Goal: Navigation & Orientation: Find specific page/section

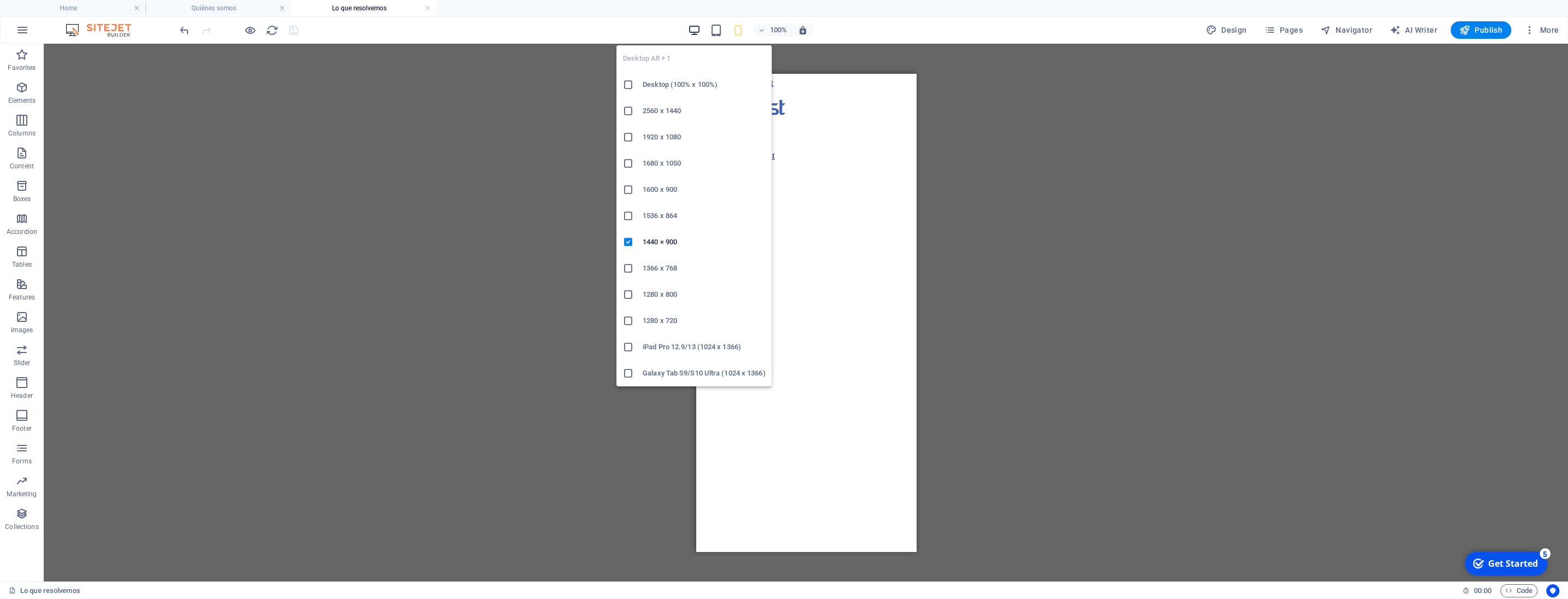
click at [698, 32] on icon "button" at bounding box center [694, 30] width 13 height 13
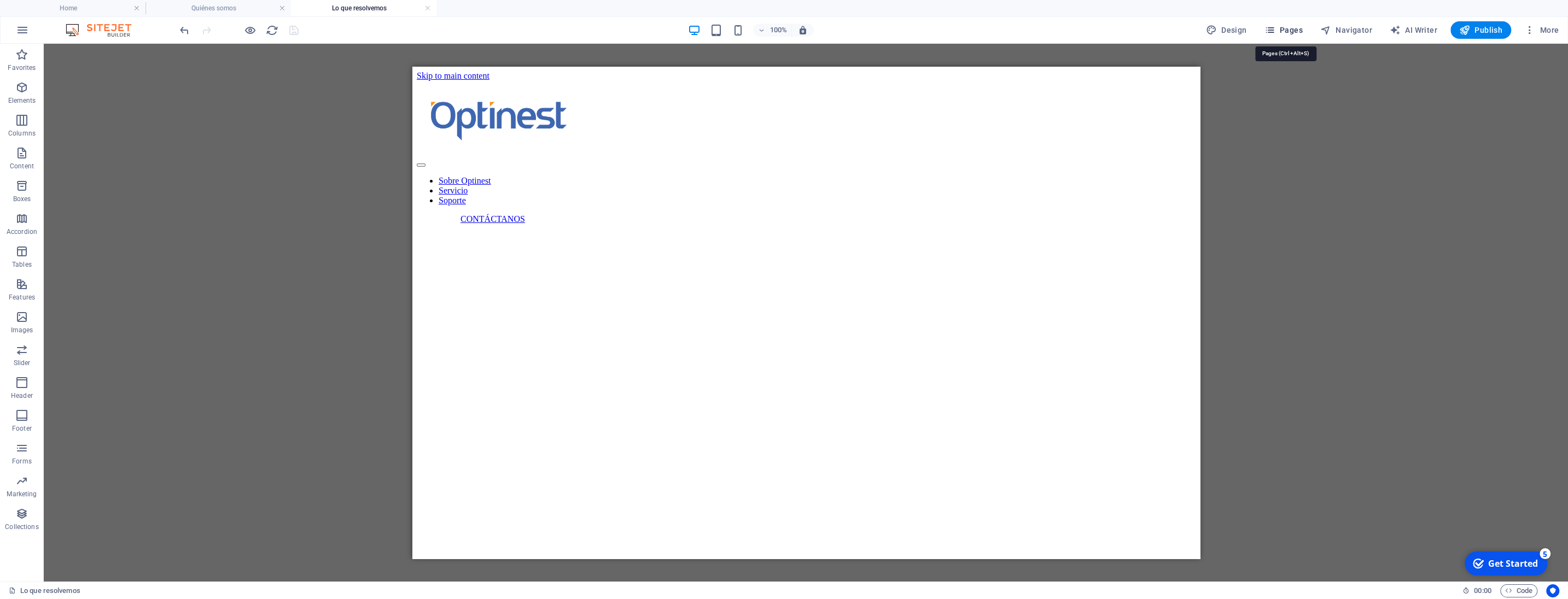
click at [1292, 33] on span "Pages" at bounding box center [1282, 29] width 38 height 11
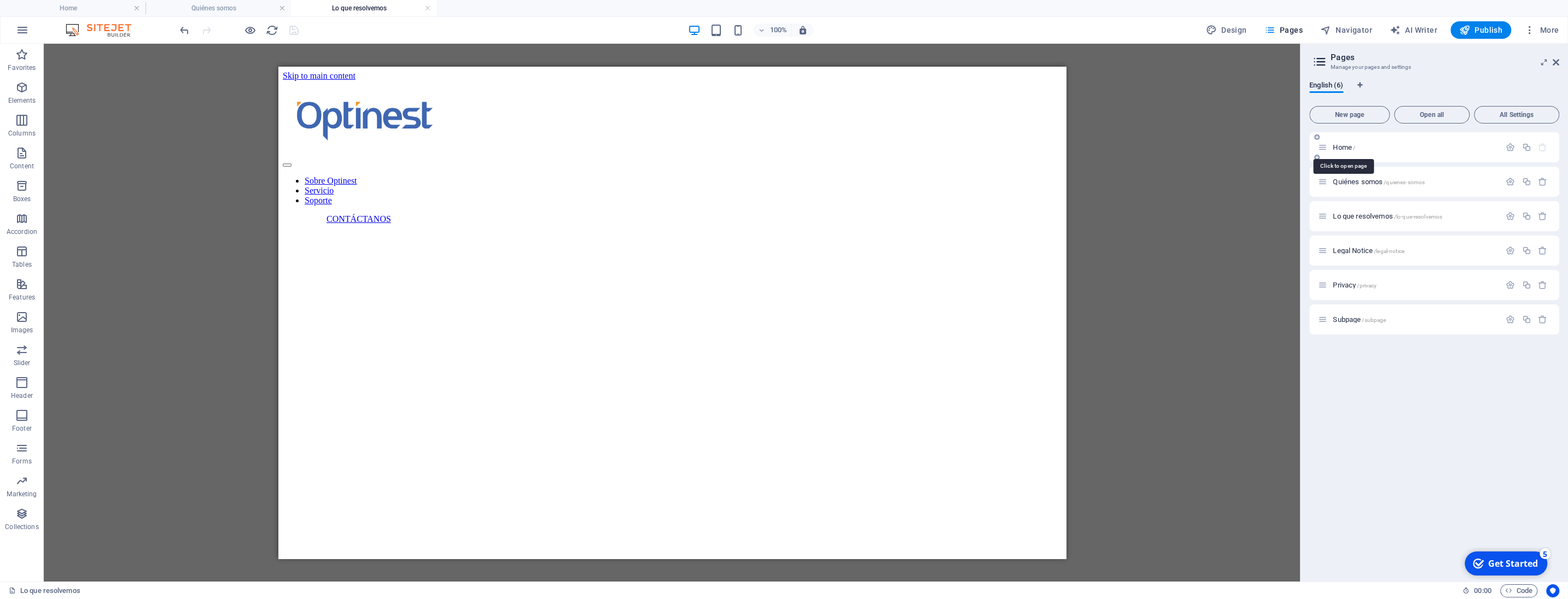
click at [1344, 150] on span "Home /" at bounding box center [1344, 147] width 23 height 8
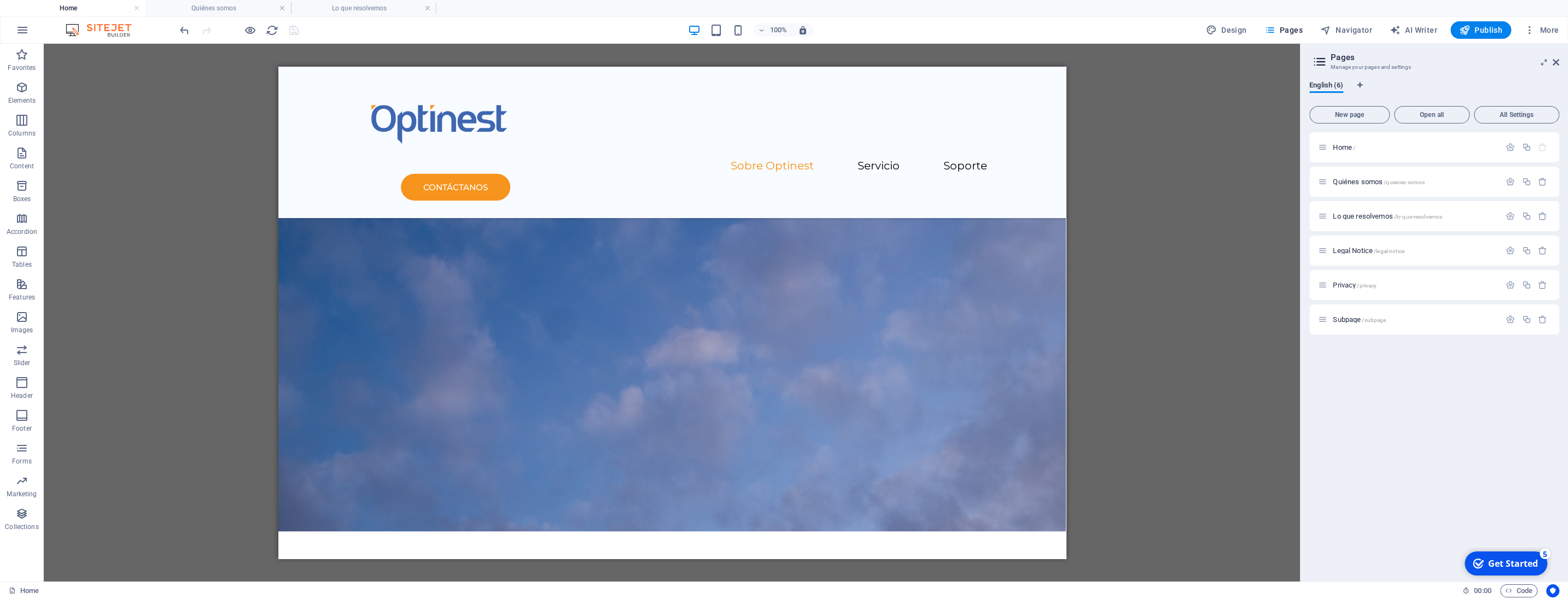
scroll to position [933, 0]
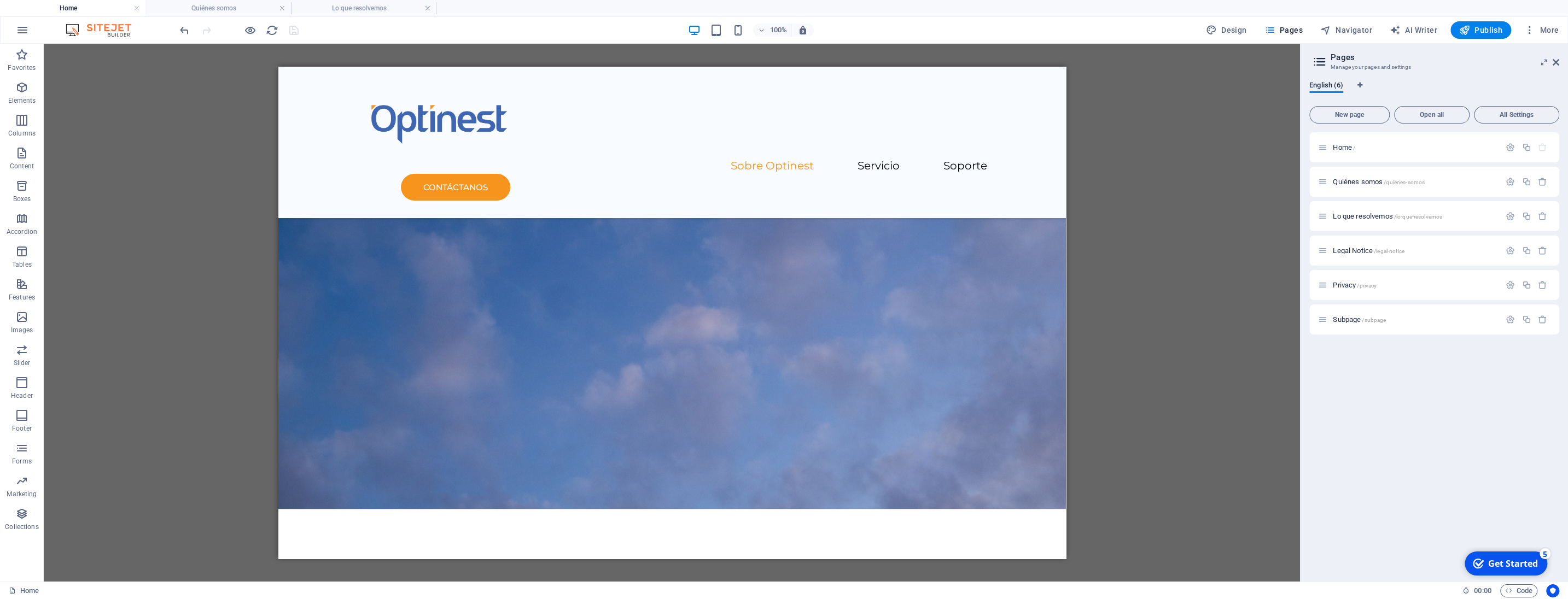
drag, startPoint x: 1060, startPoint y: 233, endPoint x: 1344, endPoint y: 384, distance: 321.6
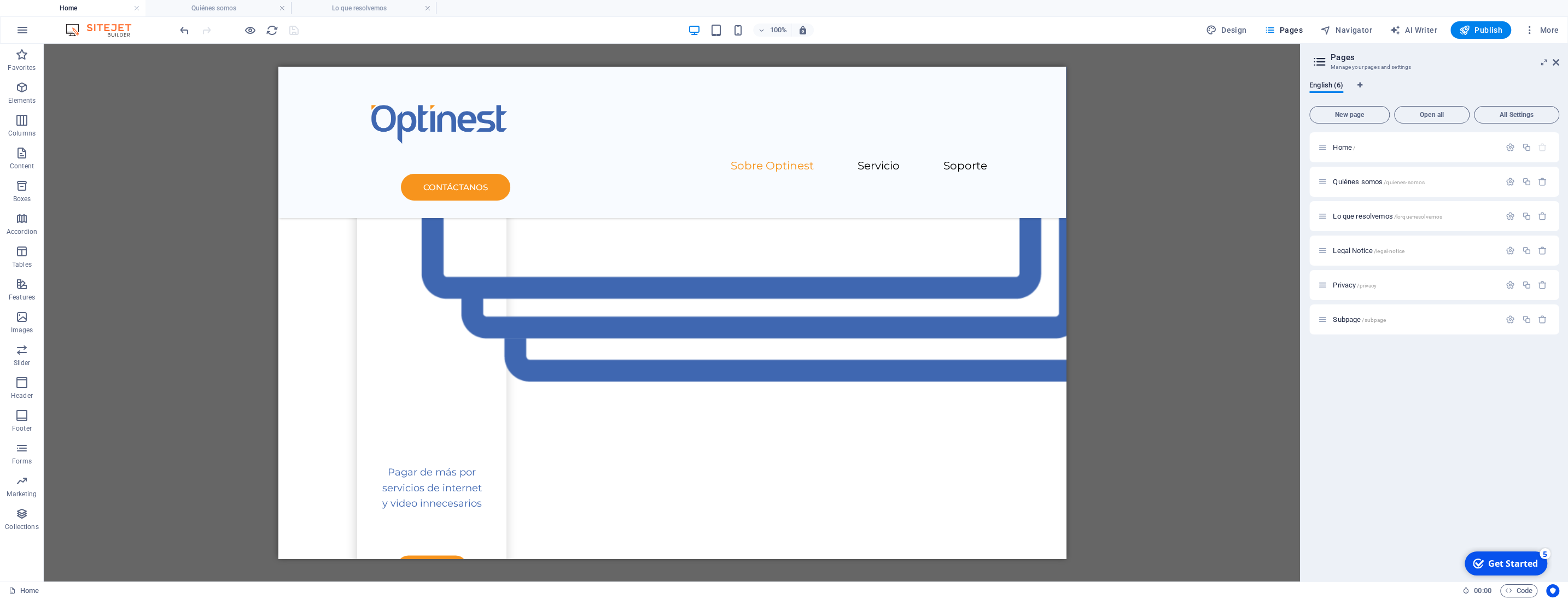
scroll to position [1746, 0]
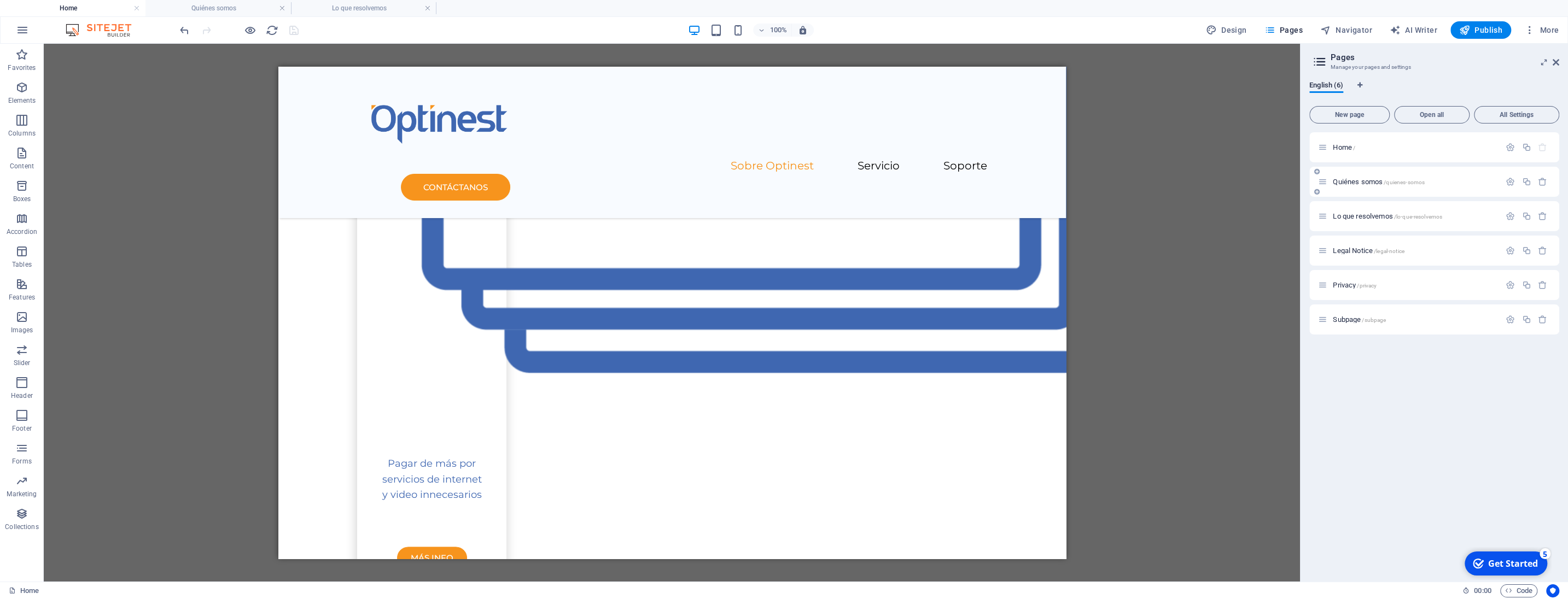
click at [1354, 180] on span "Quiénes somos /quienes-somos" at bounding box center [1379, 182] width 92 height 8
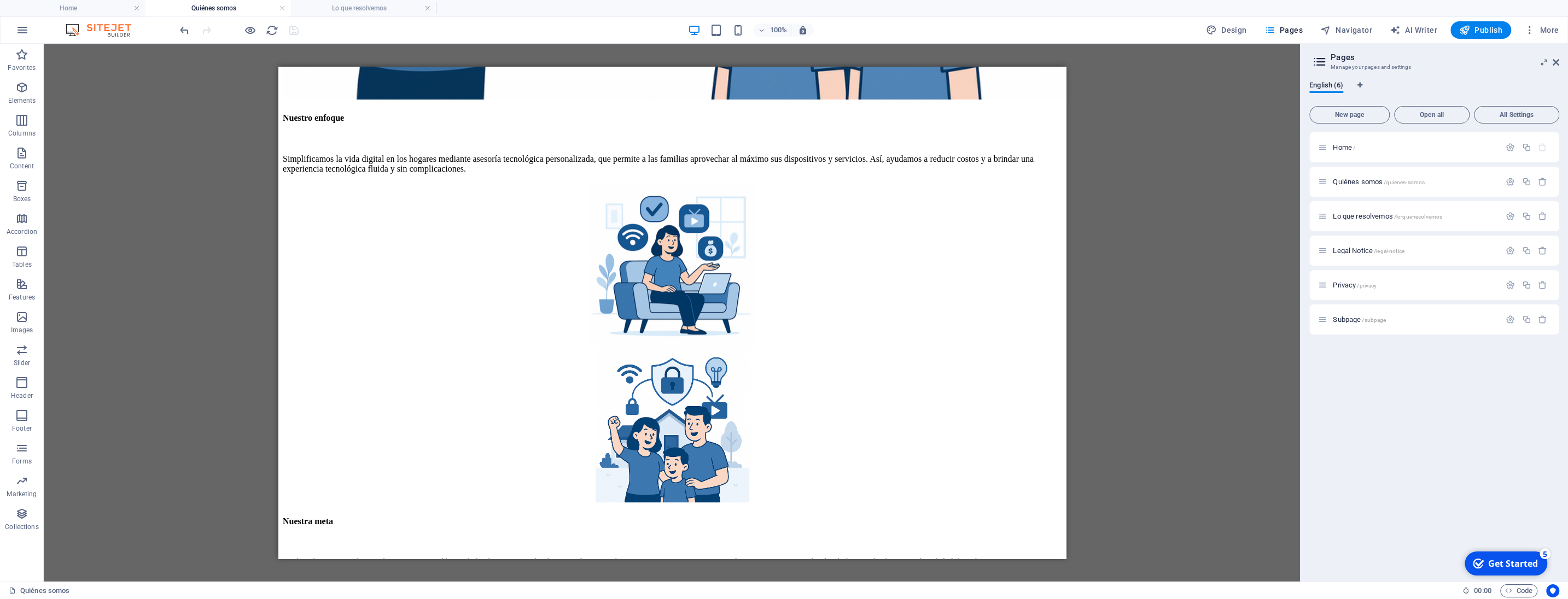
scroll to position [753, 0]
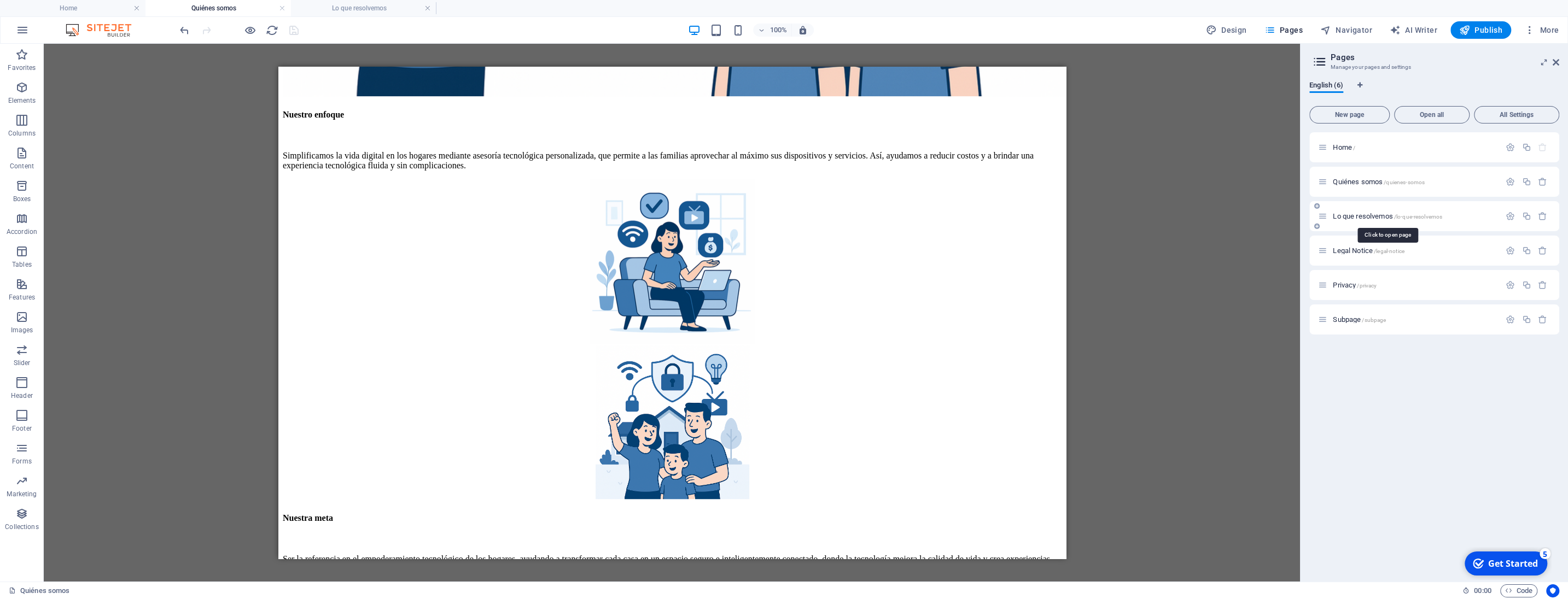
click at [1369, 217] on span "Lo que resolvemos /lo-que-resolvemos" at bounding box center [1388, 216] width 110 height 8
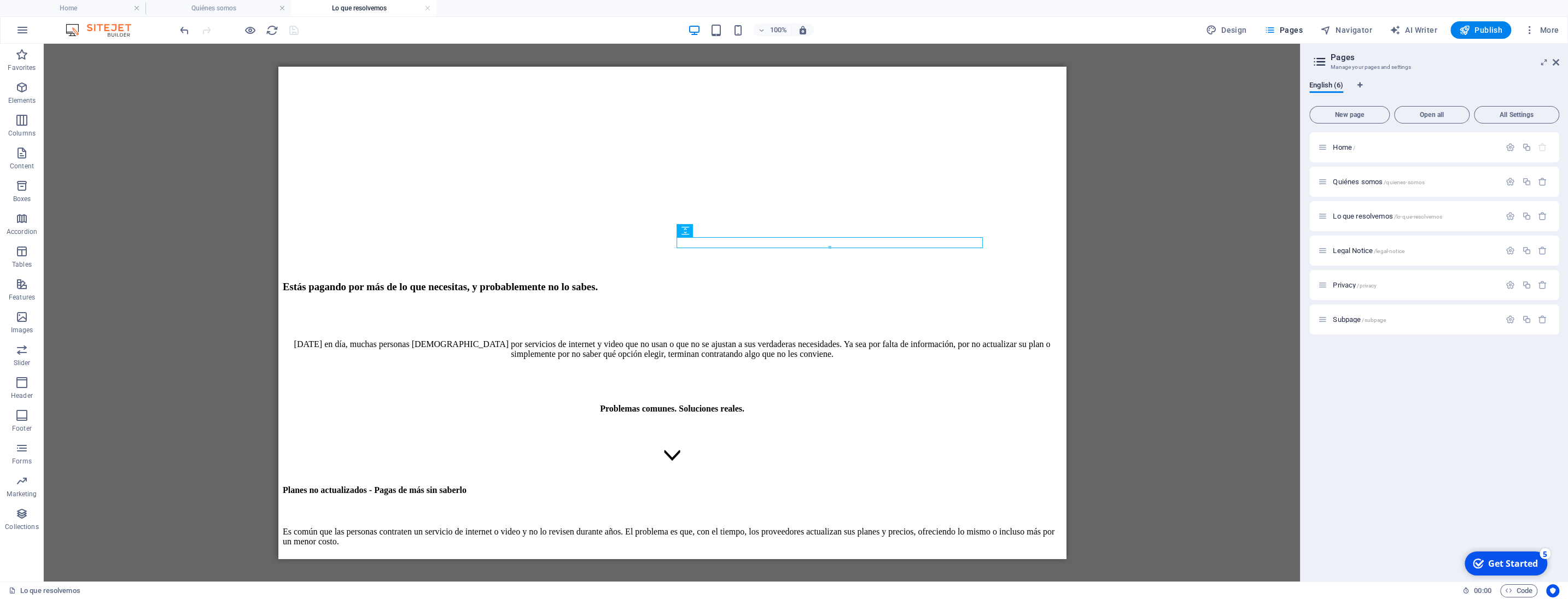
scroll to position [344, 0]
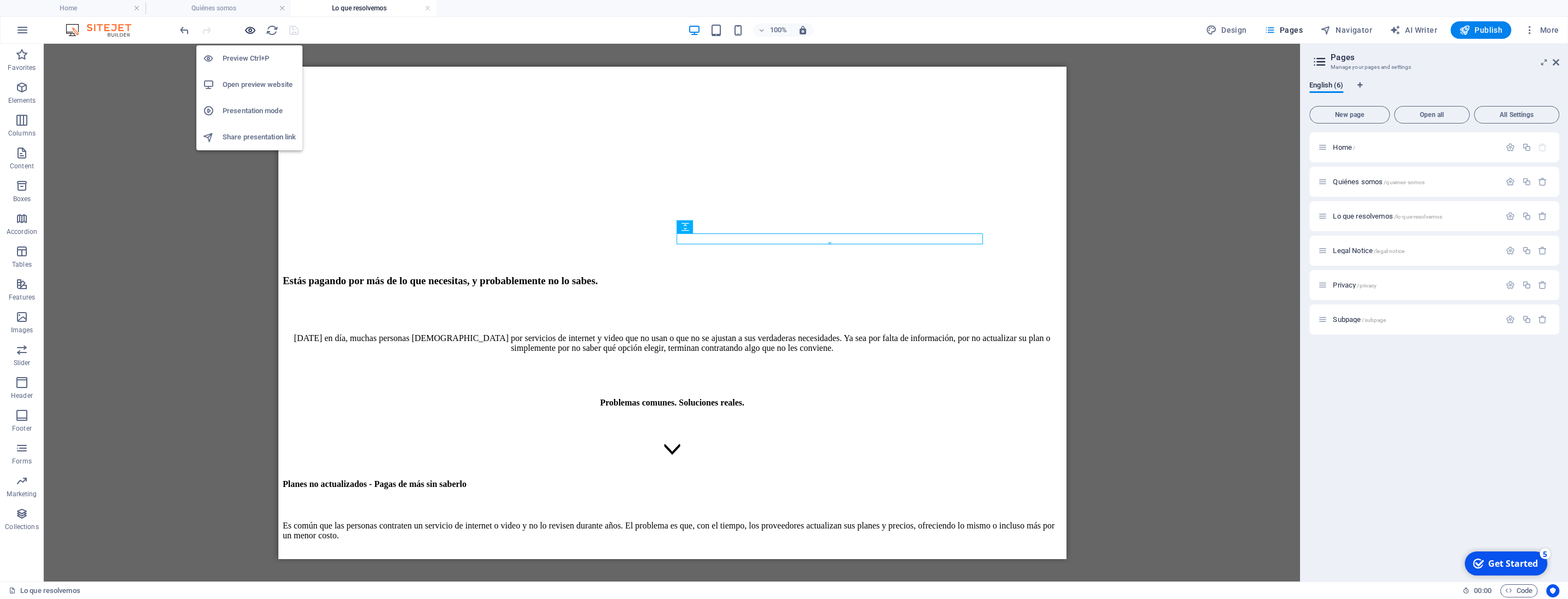
click at [253, 29] on icon "button" at bounding box center [250, 30] width 13 height 13
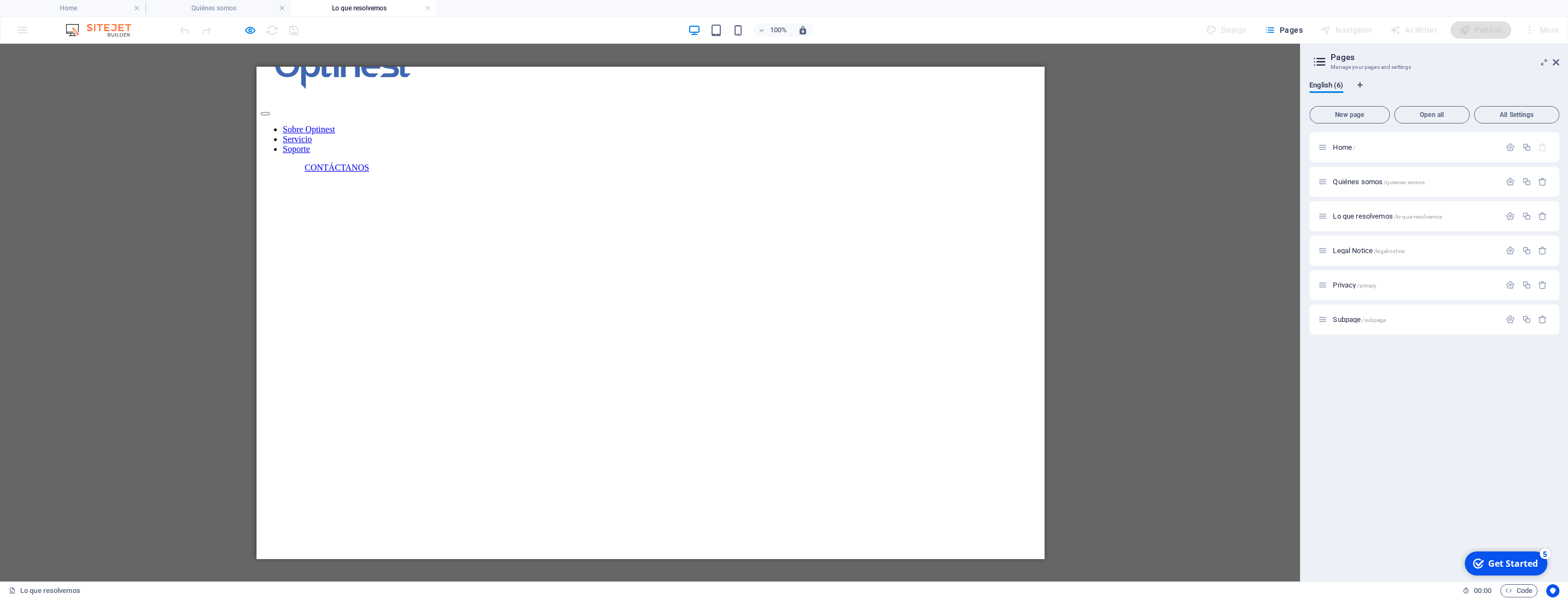
scroll to position [0, 0]
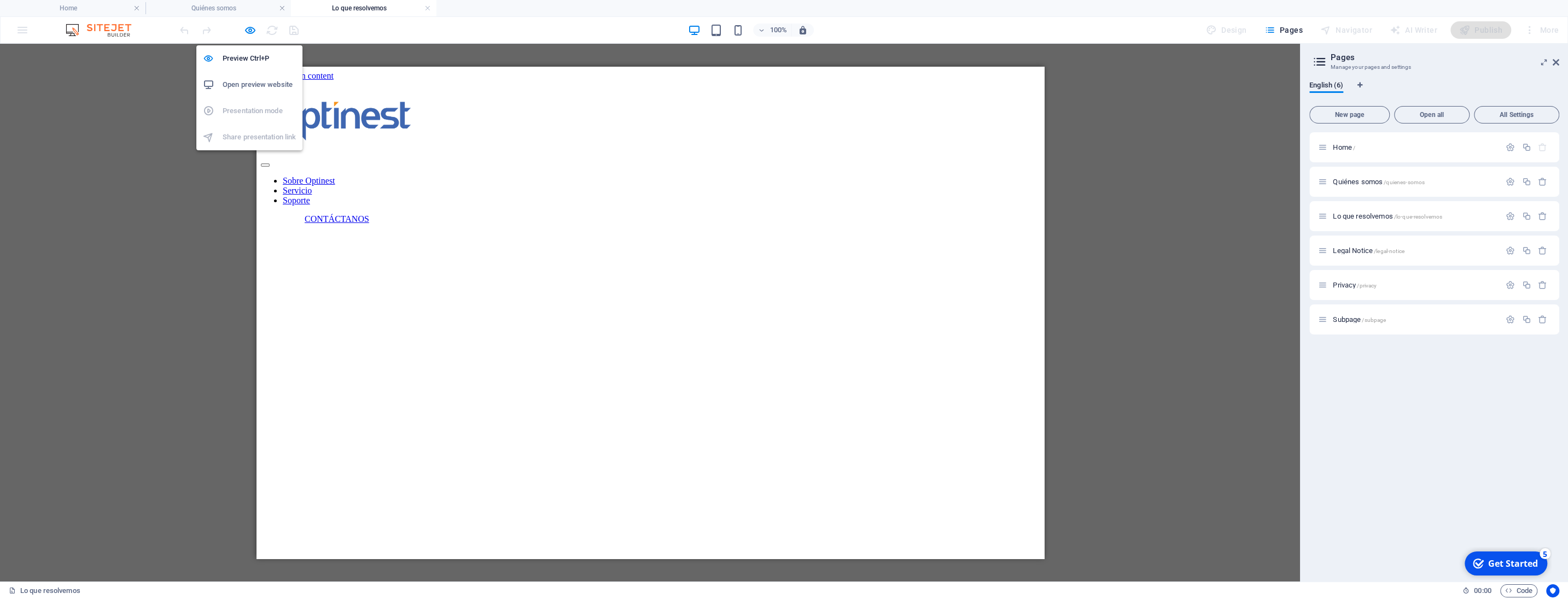
click at [251, 86] on h6 "Open preview website" at bounding box center [258, 84] width 73 height 13
click at [335, 176] on link "Sobre Optinest" at bounding box center [308, 180] width 53 height 9
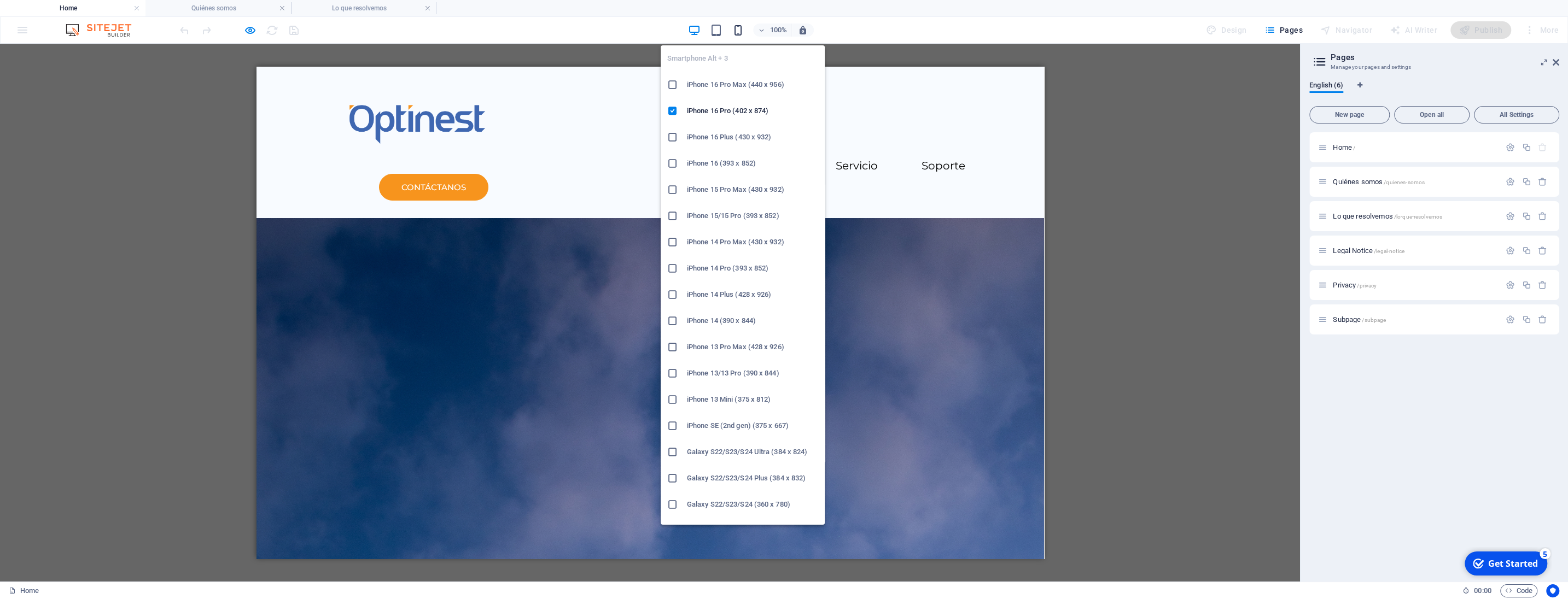
click at [742, 31] on icon "button" at bounding box center [738, 30] width 13 height 13
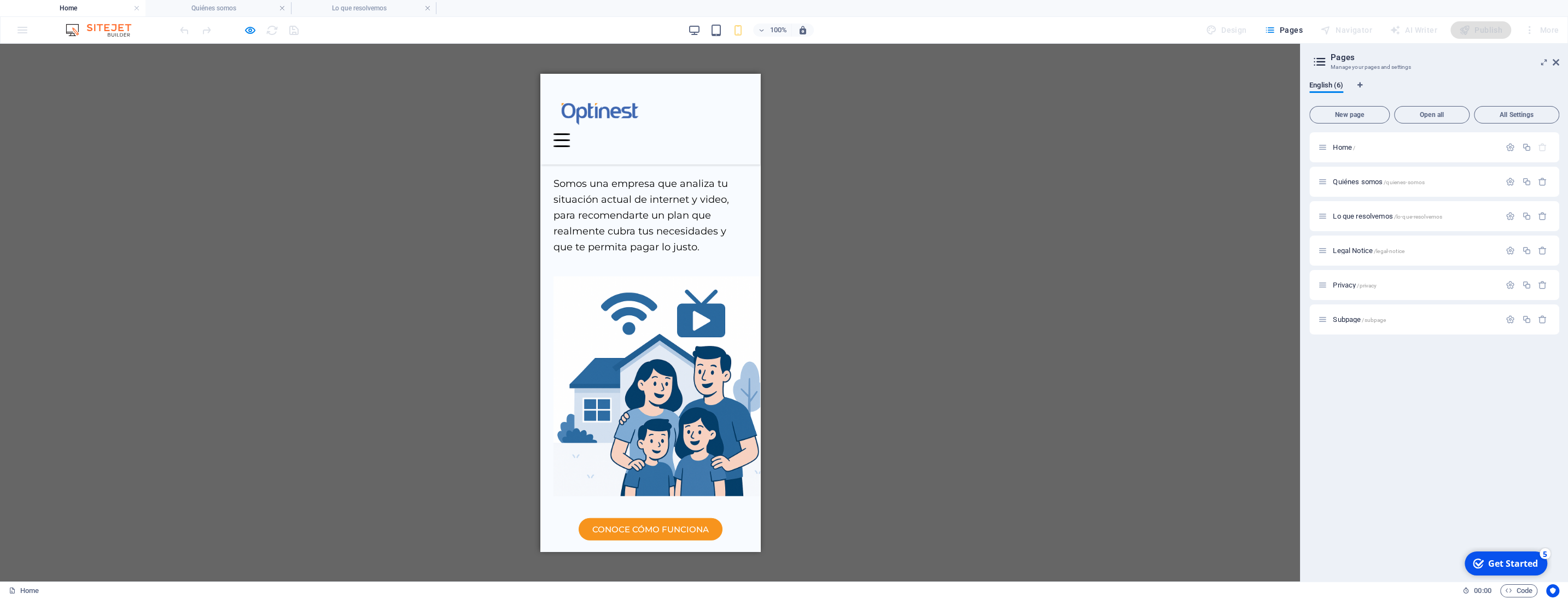
scroll to position [2872, 0]
drag, startPoint x: 758, startPoint y: 109, endPoint x: 1627, endPoint y: 416, distance: 921.6
click at [1370, 179] on span "Quiénes somos /quienes-somos" at bounding box center [1379, 182] width 92 height 8
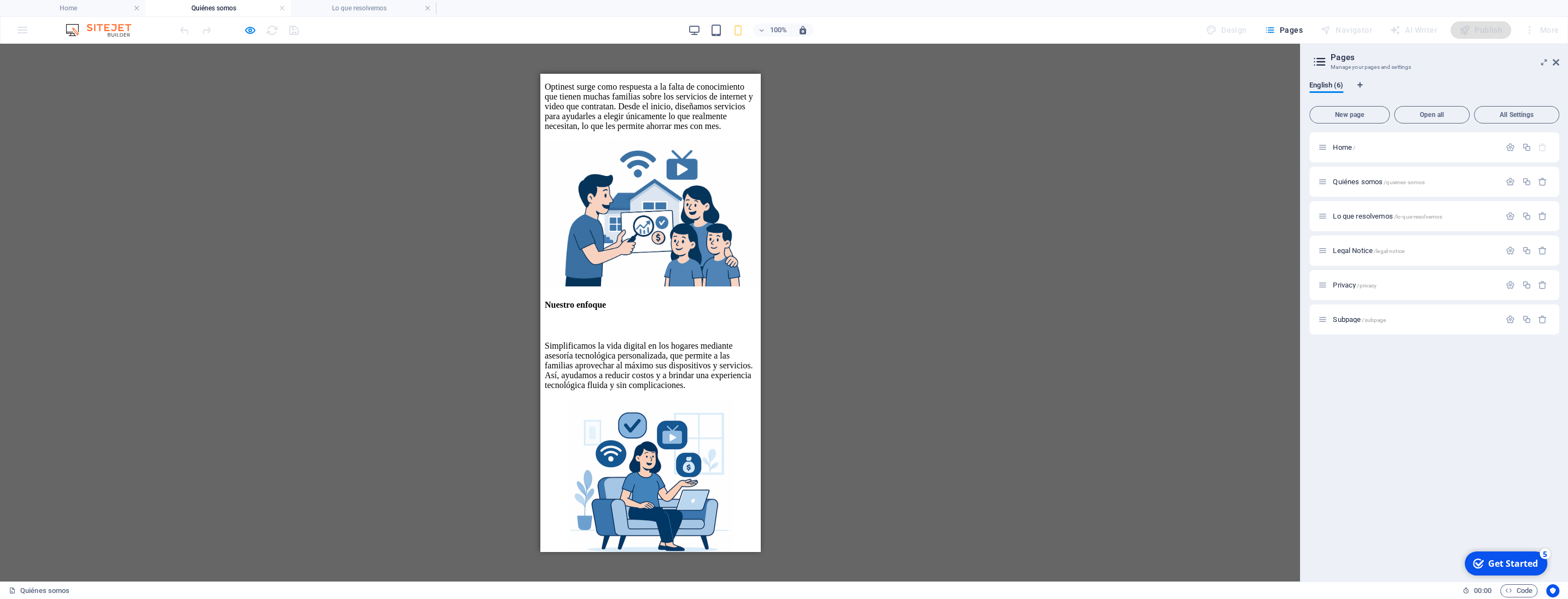
scroll to position [178, 0]
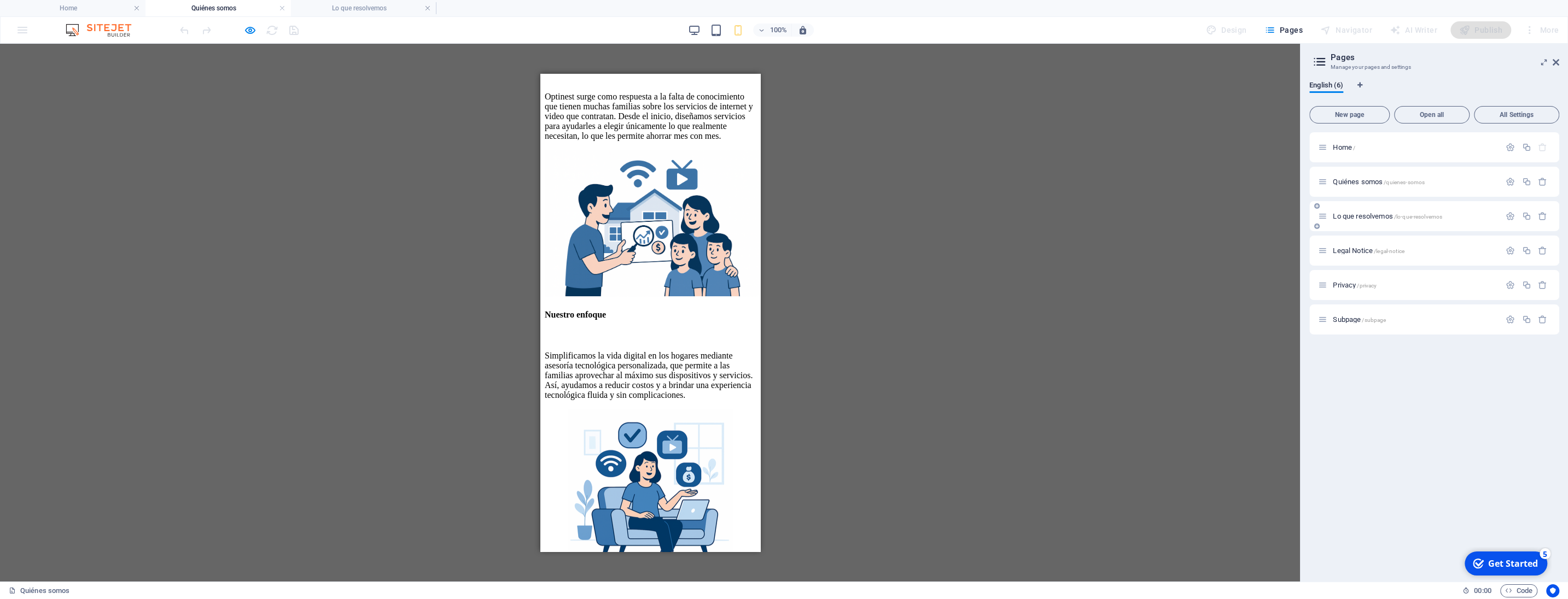
click at [1377, 216] on span "Lo que resolvemos /lo-que-resolvemos" at bounding box center [1388, 216] width 110 height 8
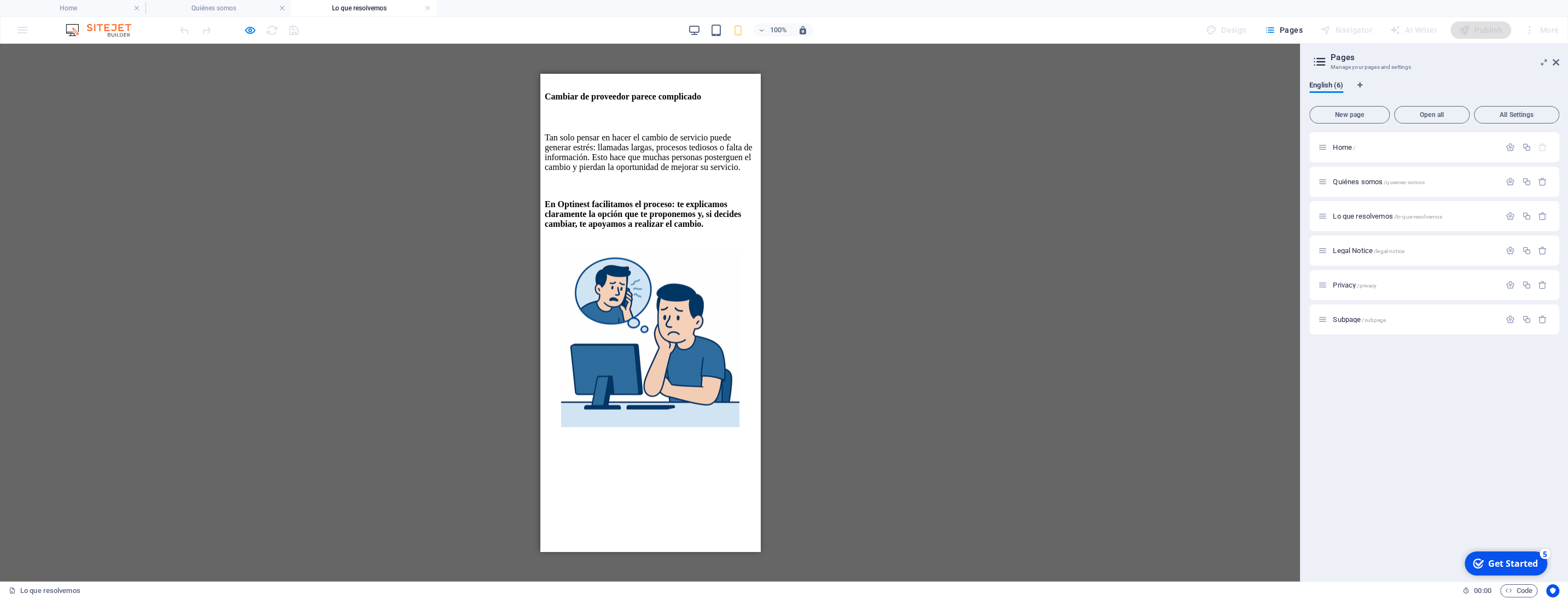
scroll to position [1781, 0]
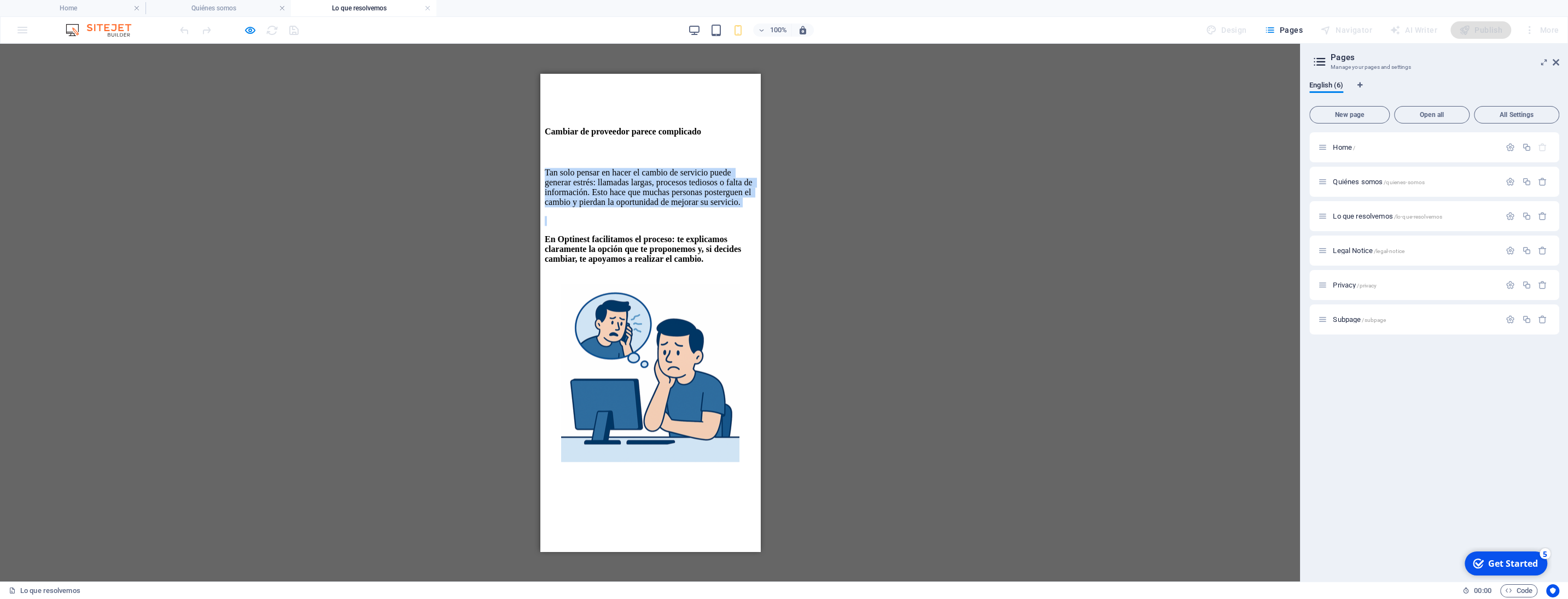
drag, startPoint x: 554, startPoint y: 347, endPoint x: 711, endPoint y: 453, distance: 189.4
click at [711, 264] on div "Tan solo pensar en hacer el cambio de servicio puede generar estrés: llamadas l…" at bounding box center [650, 216] width 211 height 96
click at [685, 22] on div "100% Design Pages Navigator AI Writer Publish More" at bounding box center [870, 30] width 1385 height 18
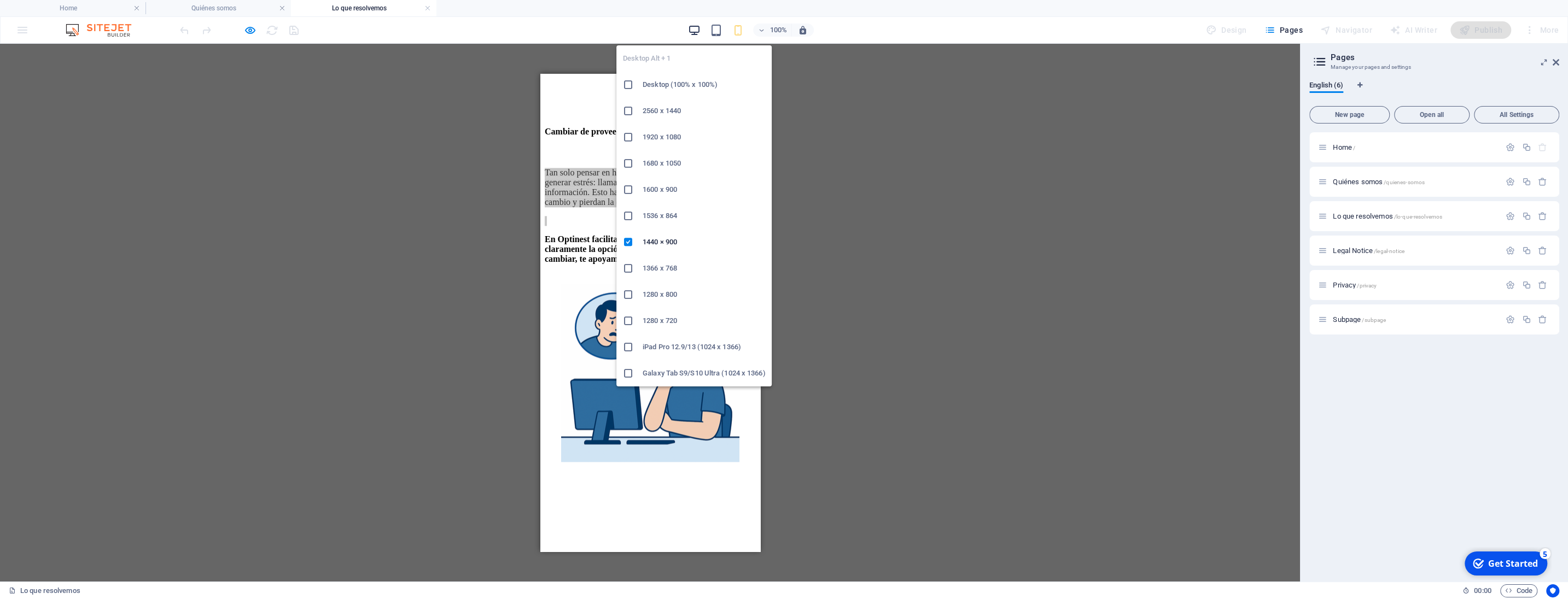
click at [695, 34] on icon "button" at bounding box center [694, 30] width 13 height 13
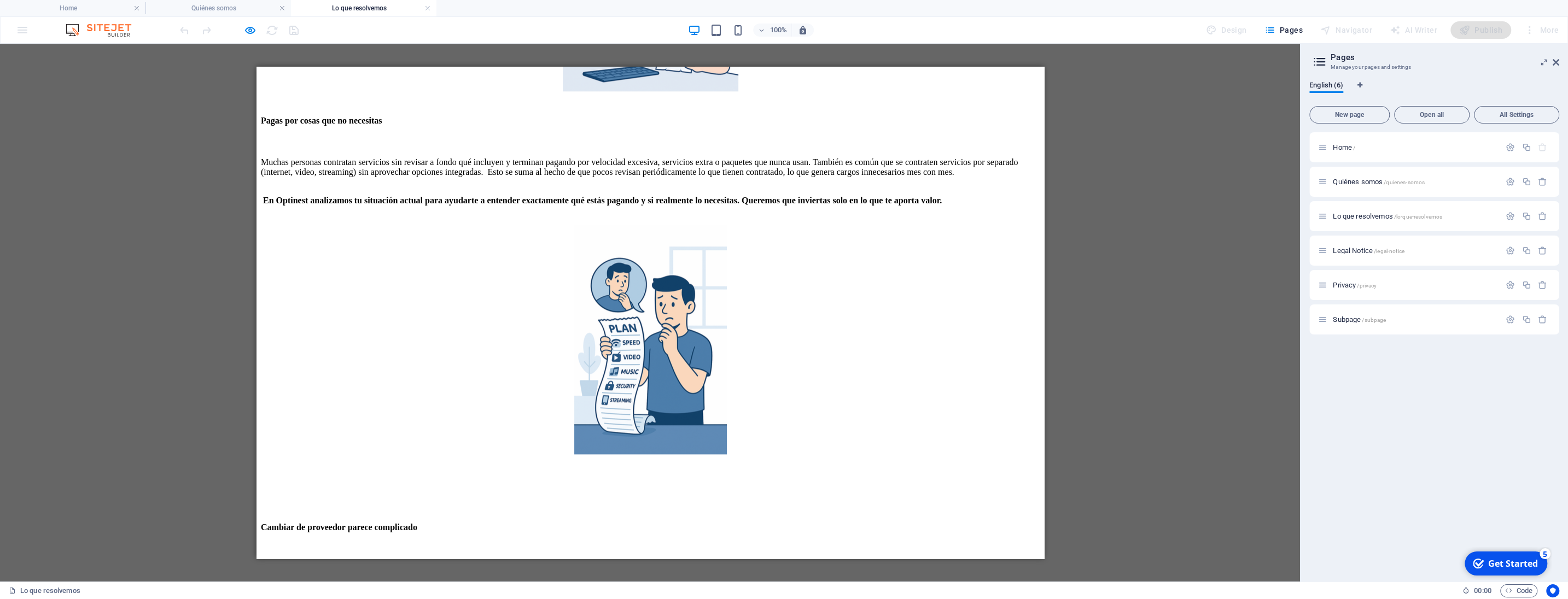
scroll to position [1464, 0]
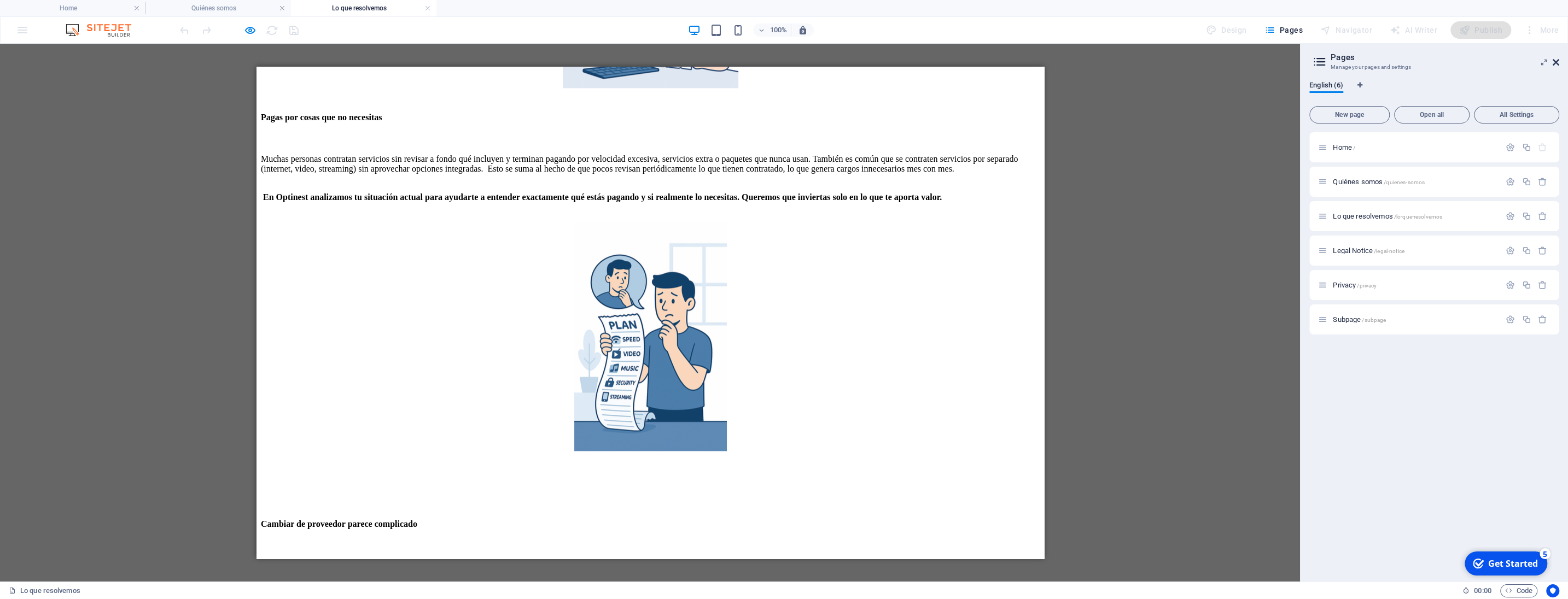
click at [1558, 62] on icon at bounding box center [1555, 62] width 7 height 9
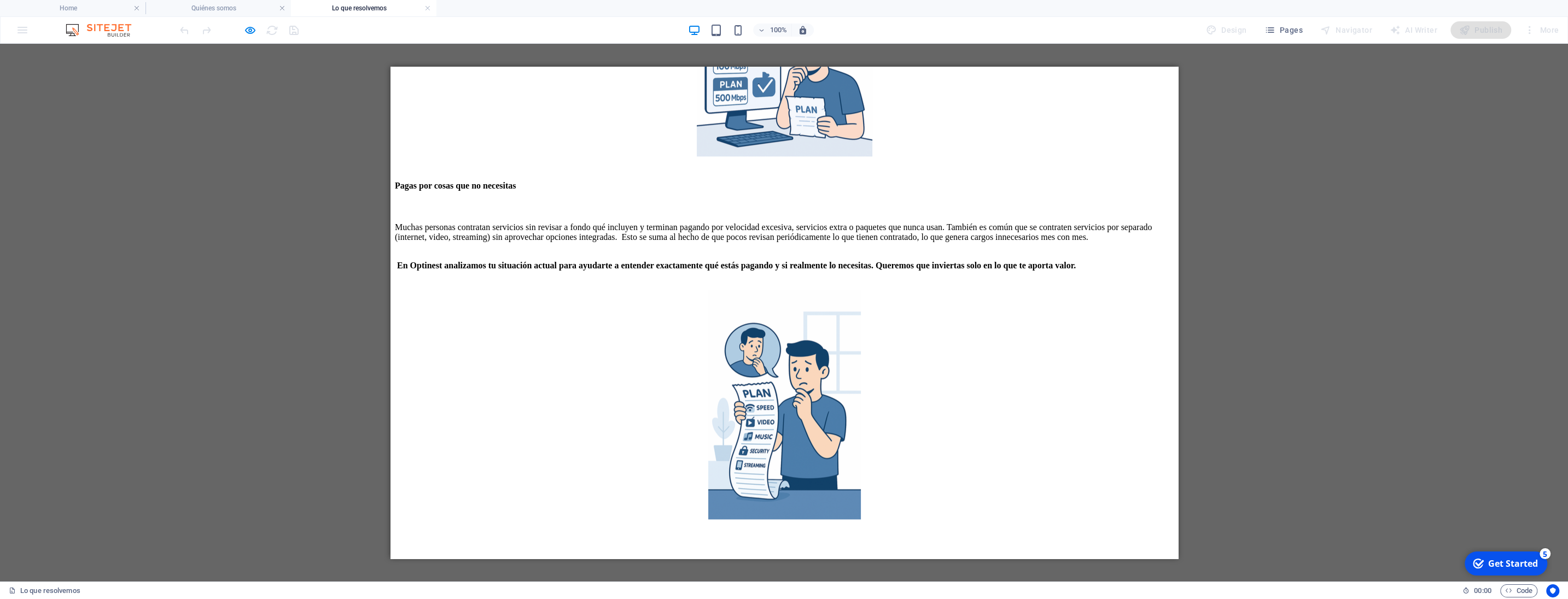
scroll to position [1406, 0]
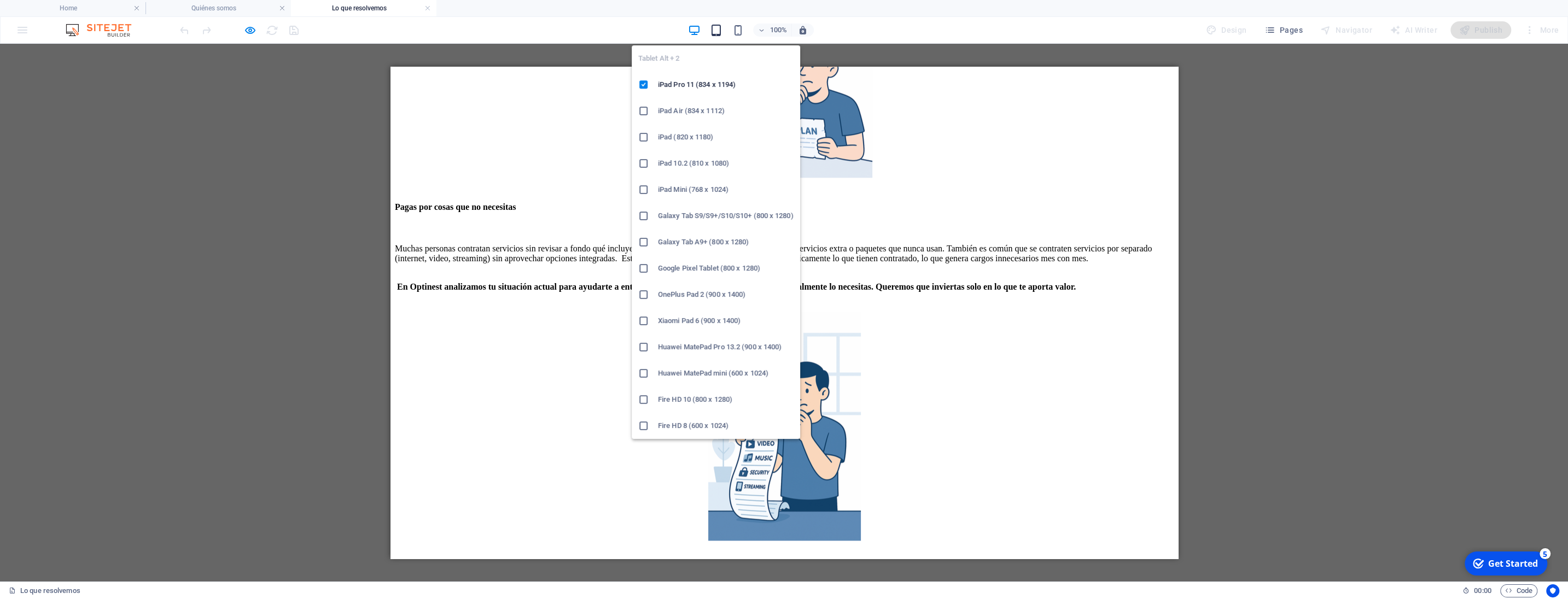
click at [717, 33] on icon "button" at bounding box center [715, 30] width 13 height 13
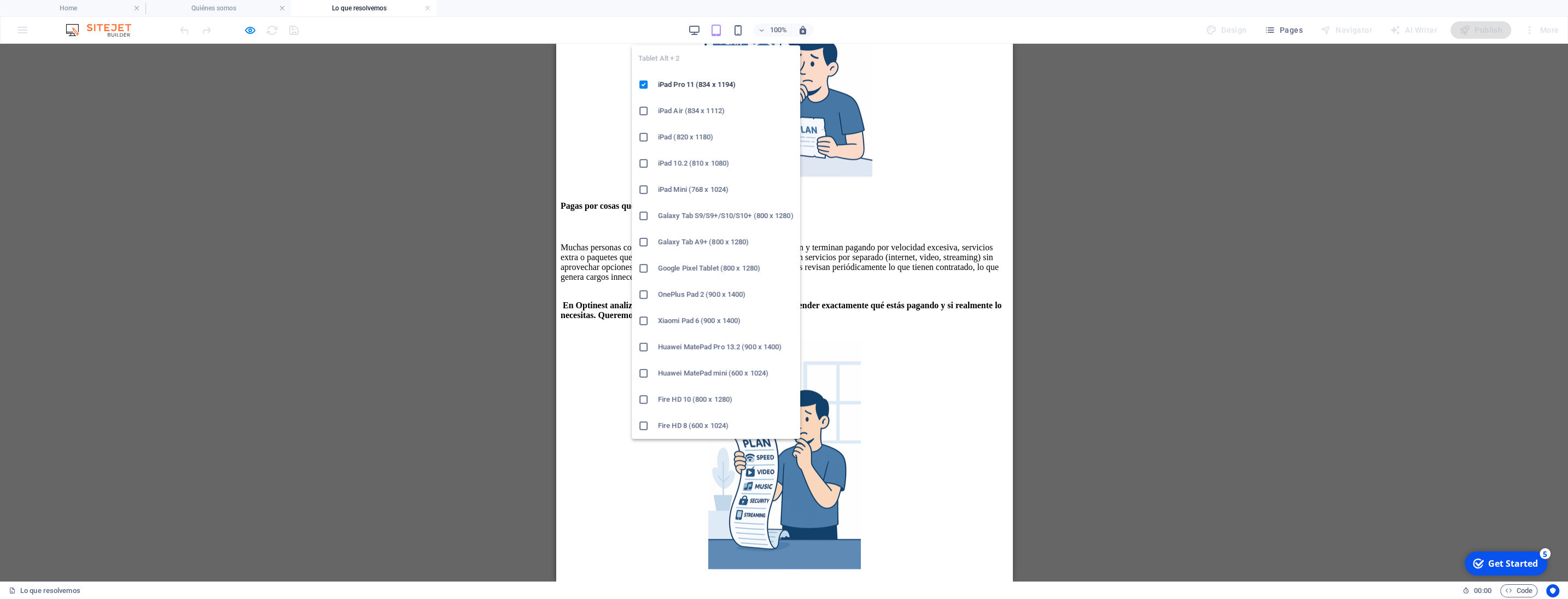
scroll to position [1399, 0]
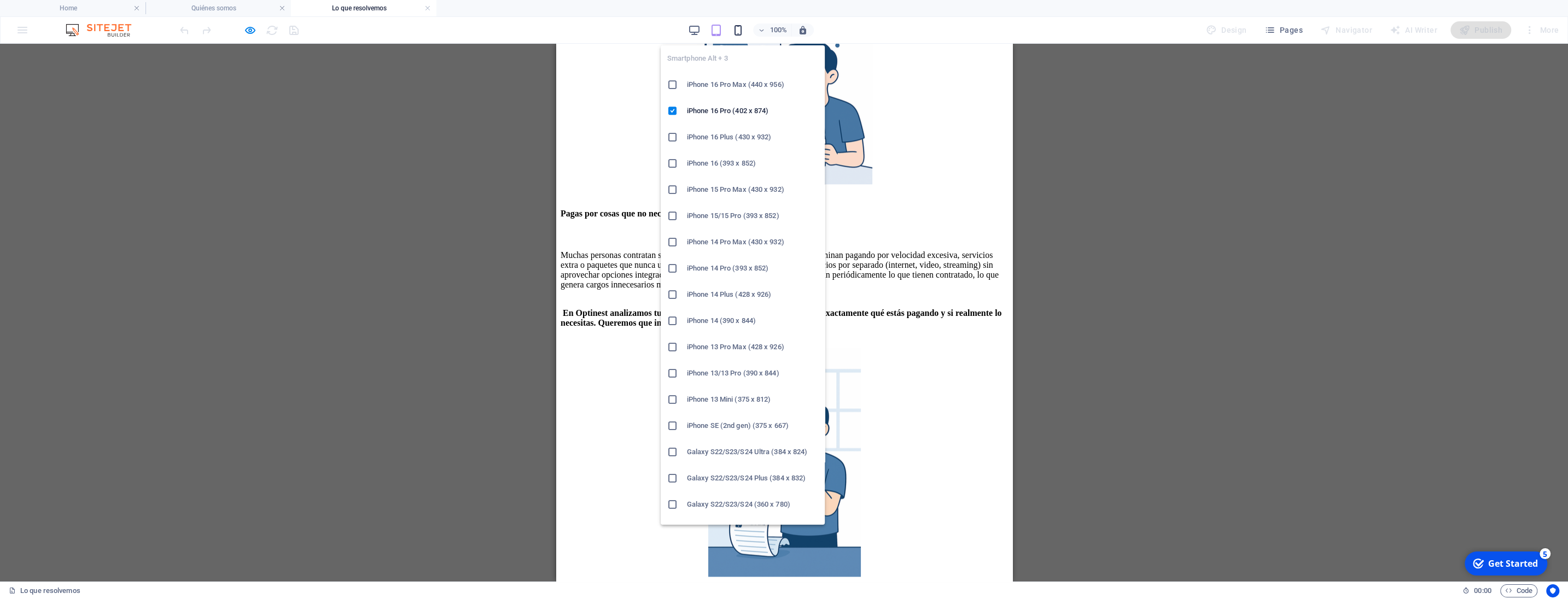
click at [738, 29] on icon "button" at bounding box center [738, 30] width 13 height 13
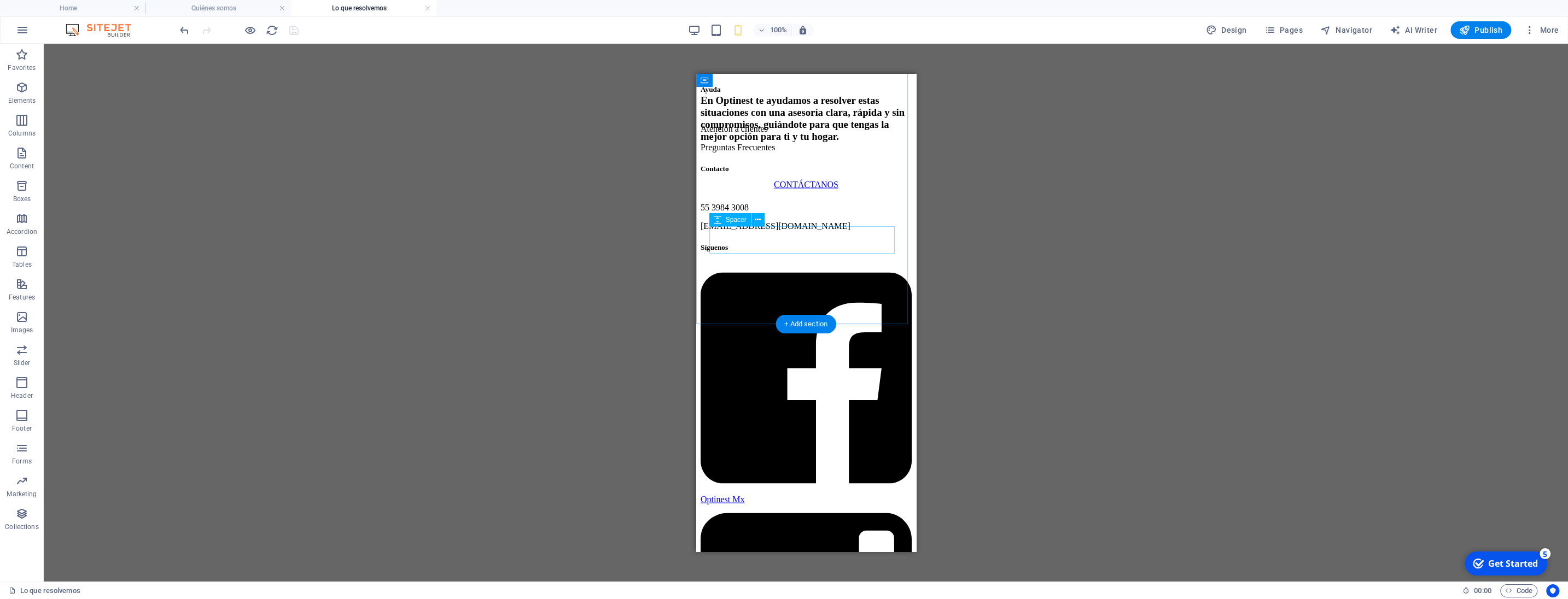
scroll to position [2594, 0]
